Goal: Information Seeking & Learning: Check status

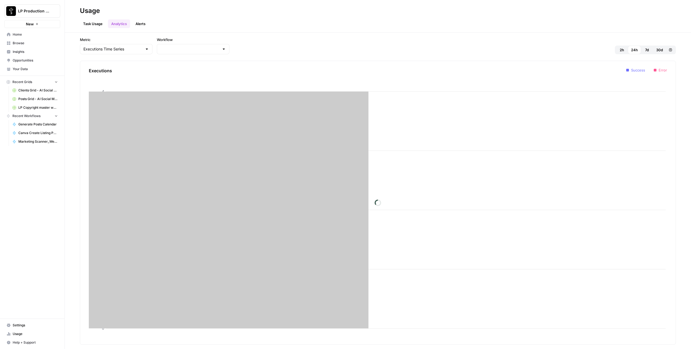
type input "LP Copyright master workflow"
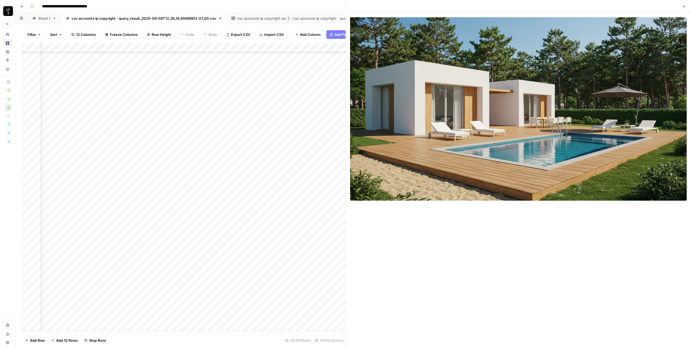
scroll to position [98674, 296]
click at [685, 8] on icon "button" at bounding box center [684, 6] width 3 height 3
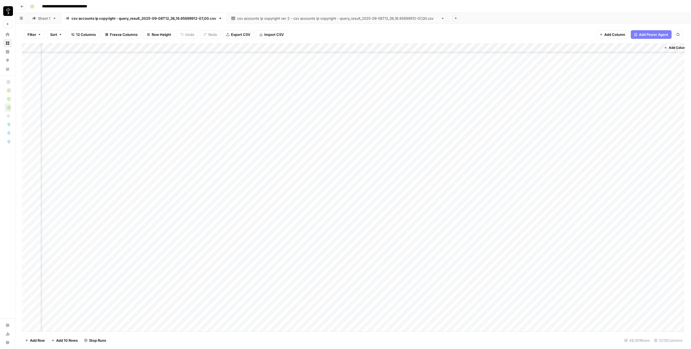
scroll to position [258041, 107]
